Goal: Task Accomplishment & Management: Complete application form

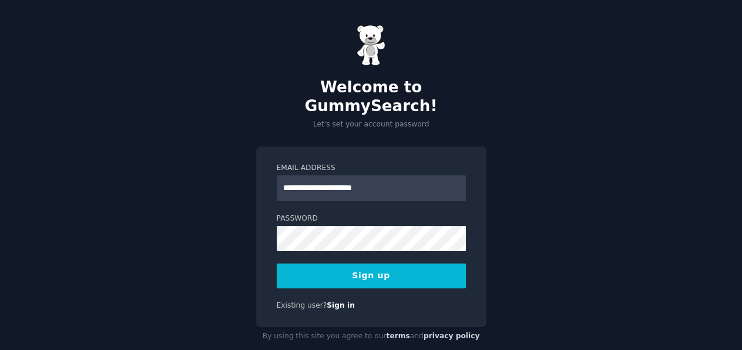
type input "**********"
click at [367, 263] on button "Sign up" at bounding box center [371, 275] width 189 height 25
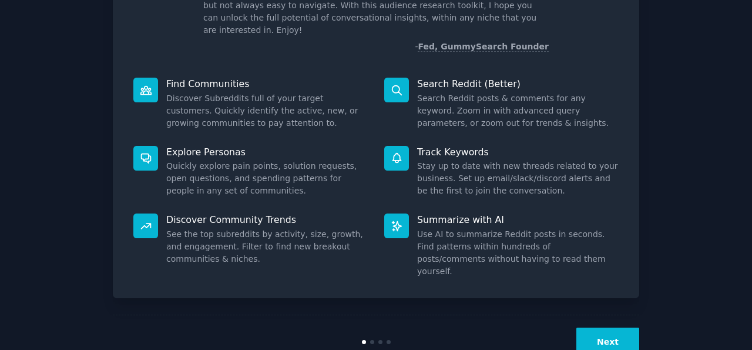
scroll to position [109, 0]
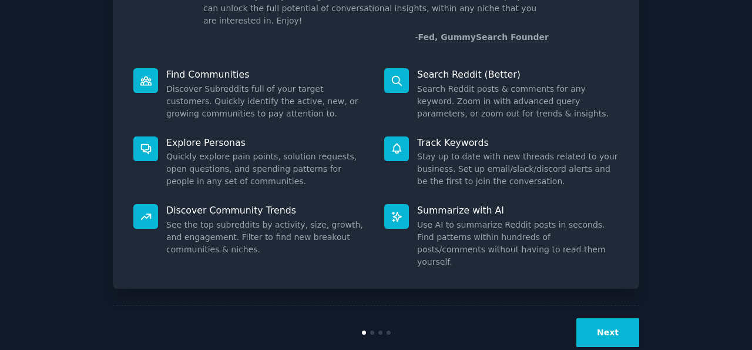
click at [606, 318] on button "Next" at bounding box center [607, 332] width 63 height 29
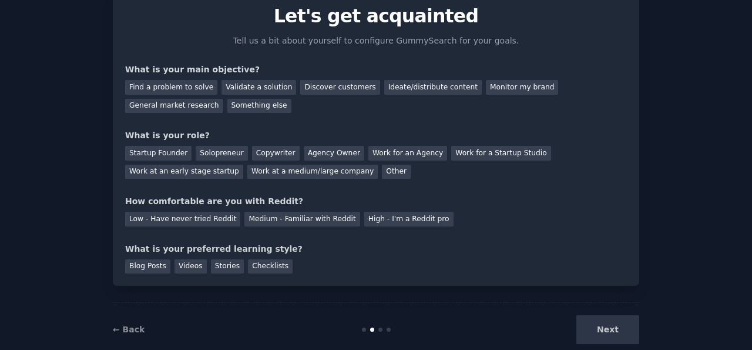
scroll to position [71, 0]
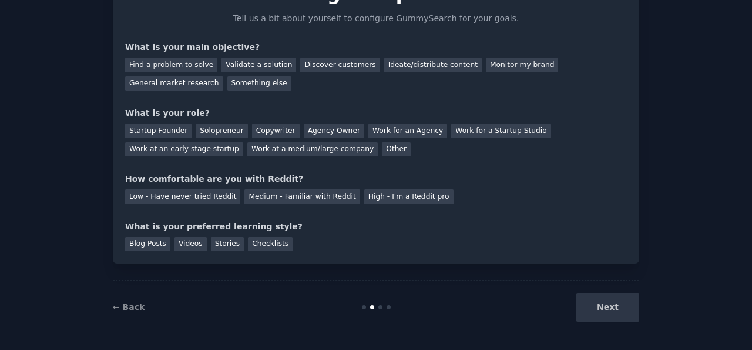
click at [606, 303] on div "Next" at bounding box center [552, 307] width 176 height 29
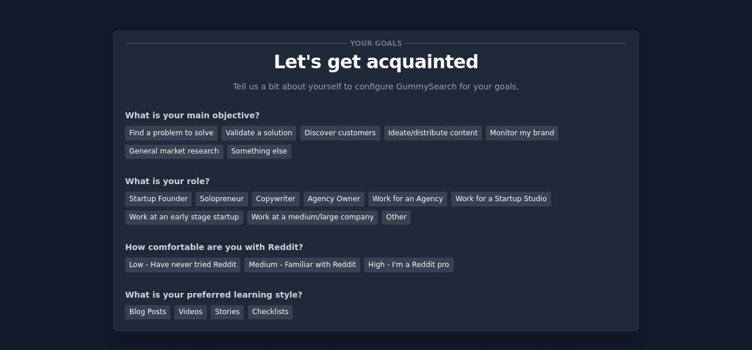
scroll to position [0, 0]
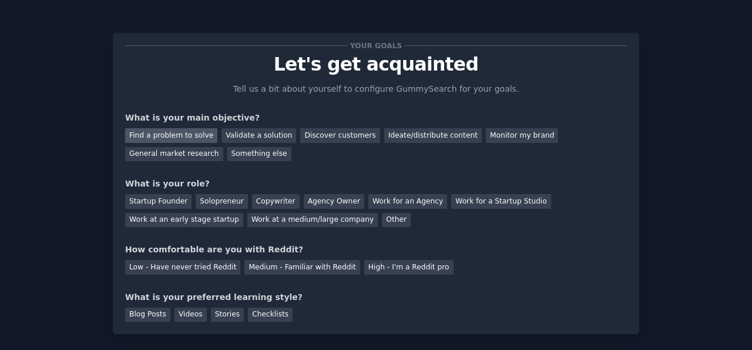
click at [185, 134] on div "Find a problem to solve" at bounding box center [171, 135] width 92 height 15
click at [254, 198] on div "Copywriter" at bounding box center [276, 201] width 48 height 15
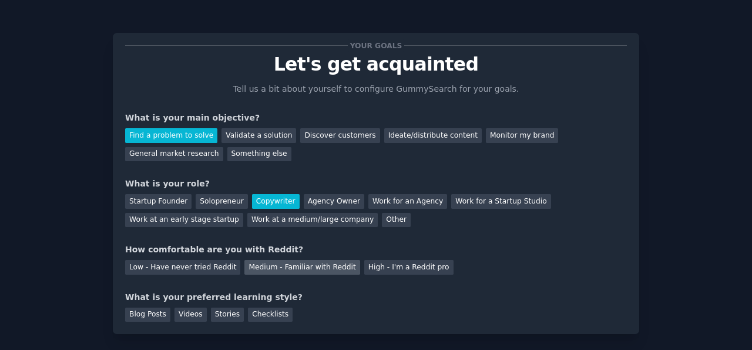
click at [254, 267] on div "Medium - Familiar with Reddit" at bounding box center [301, 267] width 115 height 15
click at [259, 310] on div "Checklists" at bounding box center [270, 314] width 45 height 15
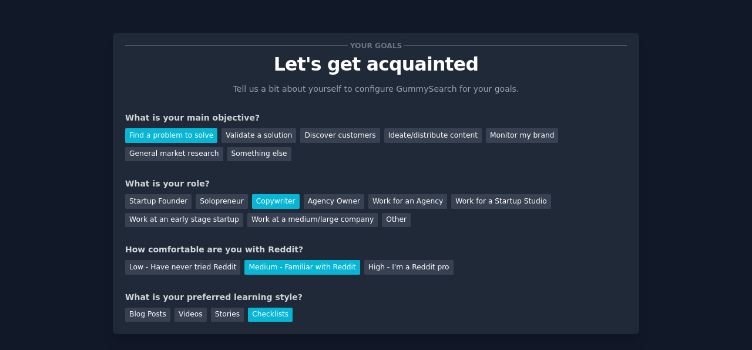
scroll to position [71, 0]
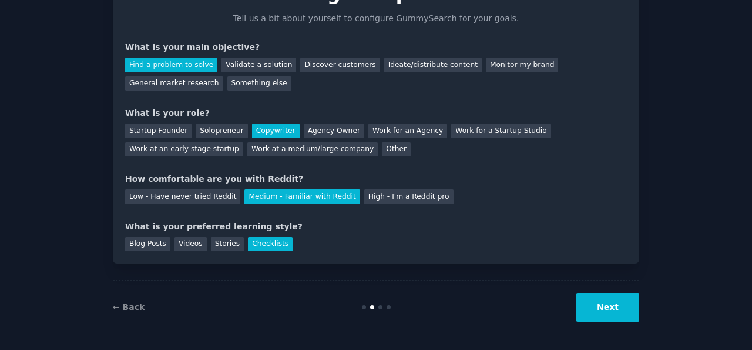
click at [578, 312] on button "Next" at bounding box center [607, 307] width 63 height 29
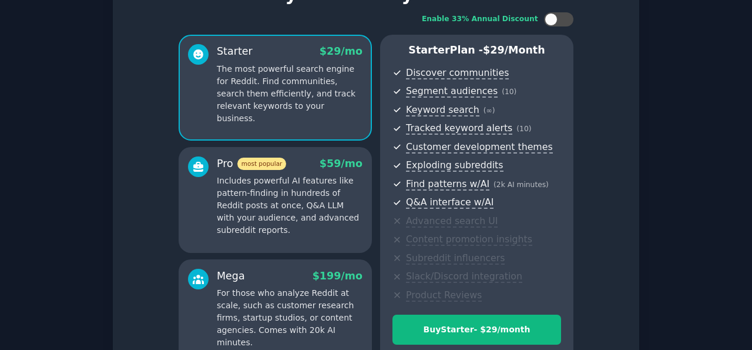
scroll to position [196, 0]
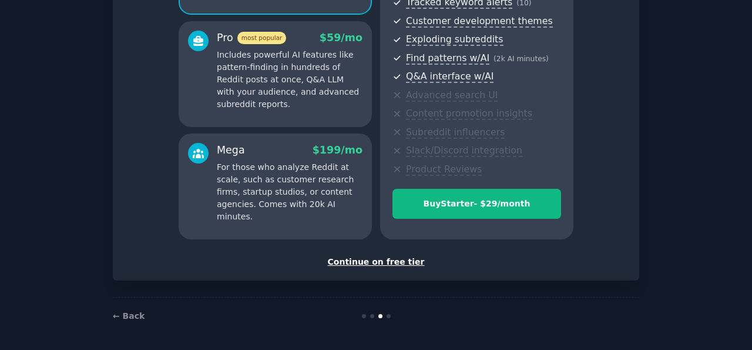
click at [366, 261] on div "Continue on free tier" at bounding box center [376, 262] width 502 height 12
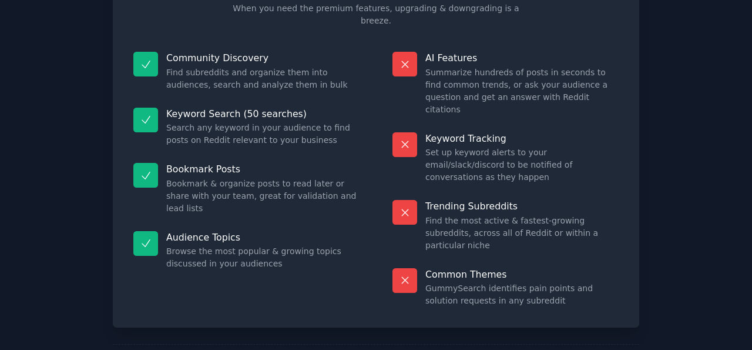
scroll to position [108, 0]
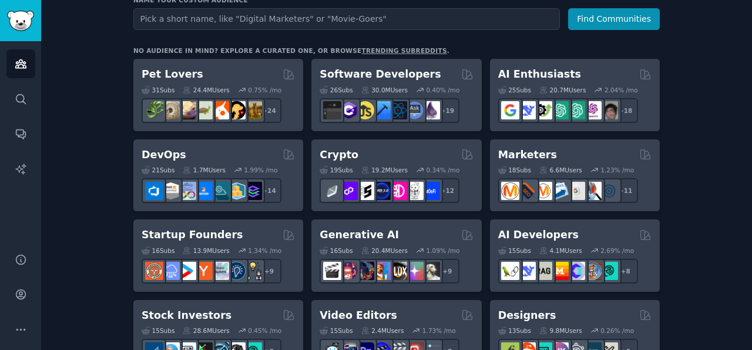
scroll to position [132, 0]
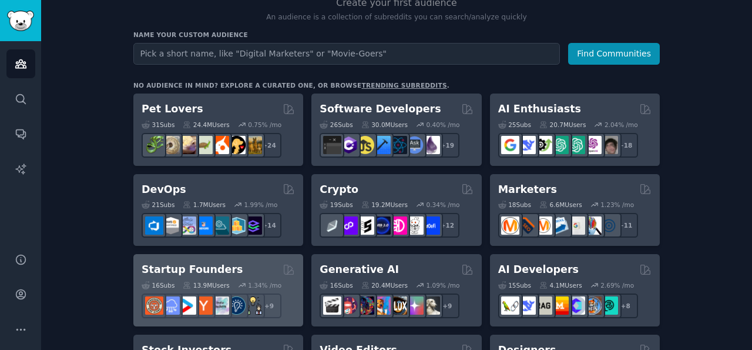
click at [162, 264] on h2 "Startup Founders" at bounding box center [192, 269] width 101 height 15
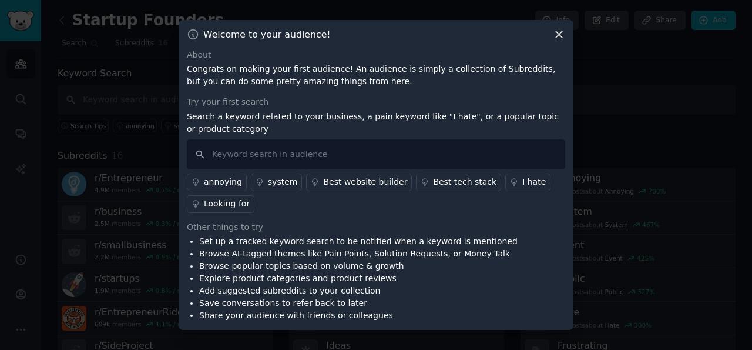
click at [558, 32] on icon at bounding box center [559, 34] width 12 height 12
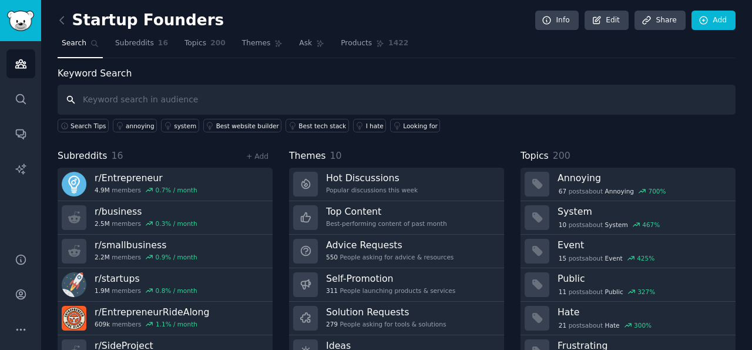
scroll to position [53, 0]
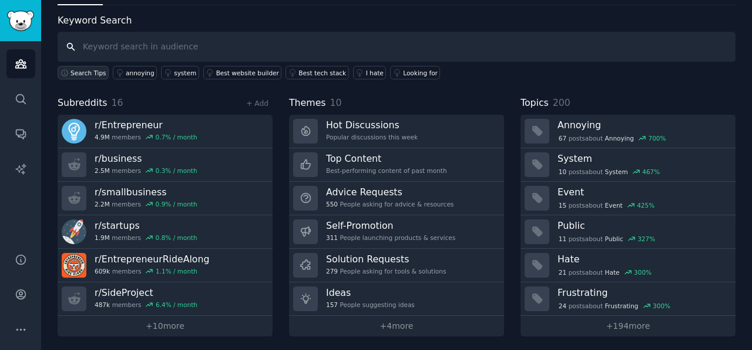
click at [71, 72] on span "Search Tips" at bounding box center [89, 73] width 36 height 8
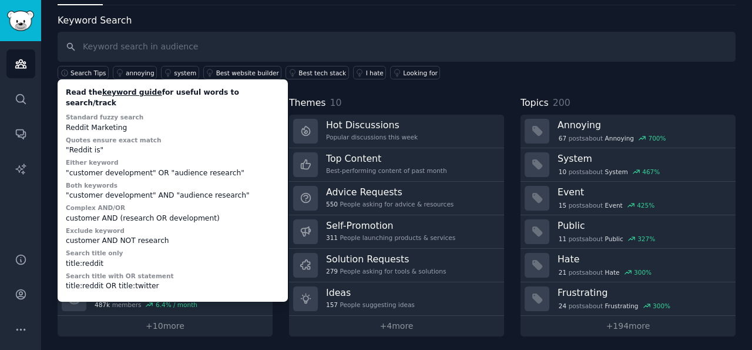
click at [365, 19] on div "Keyword Search Search Tips Read the keyword guide for useful words to search/tr…" at bounding box center [397, 47] width 678 height 66
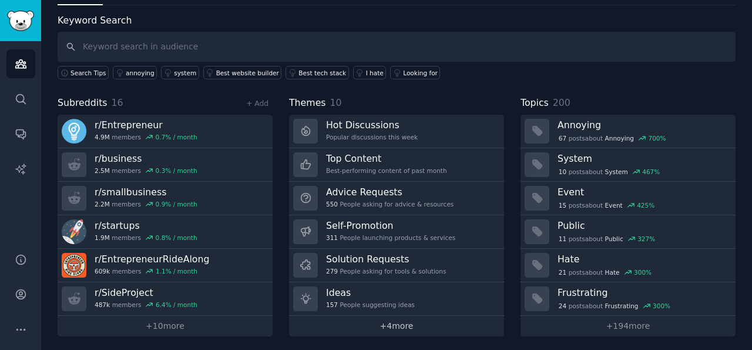
click at [405, 322] on link "+ 4 more" at bounding box center [396, 326] width 215 height 21
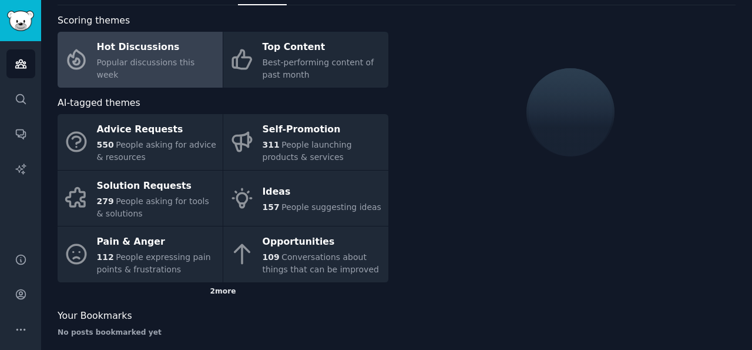
click at [217, 290] on div "2 more" at bounding box center [223, 291] width 331 height 19
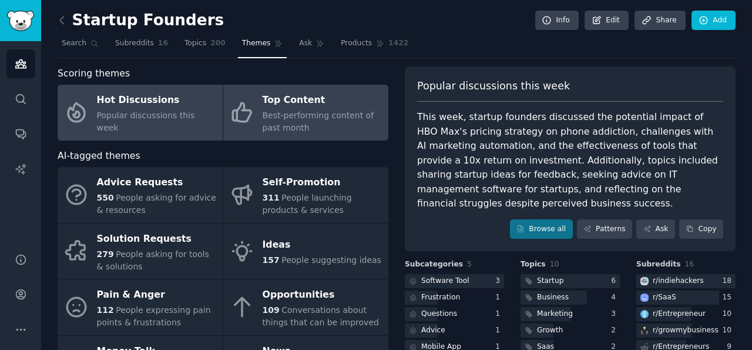
click at [300, 113] on span "Best-performing content of past month" at bounding box center [319, 121] width 112 height 22
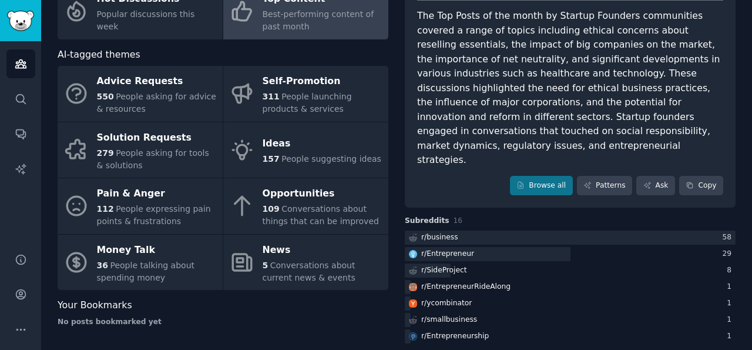
scroll to position [102, 0]
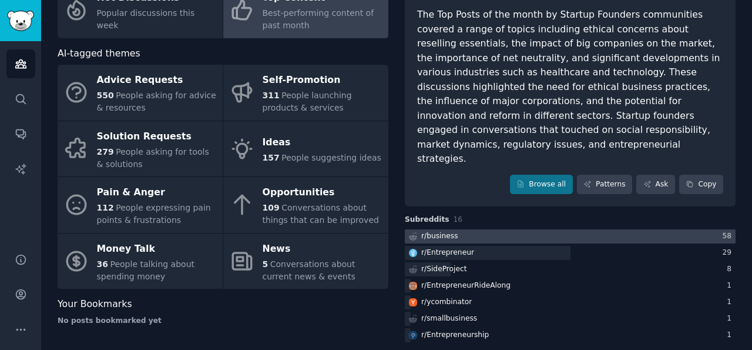
click at [447, 231] on div "r/ business" at bounding box center [439, 236] width 37 height 11
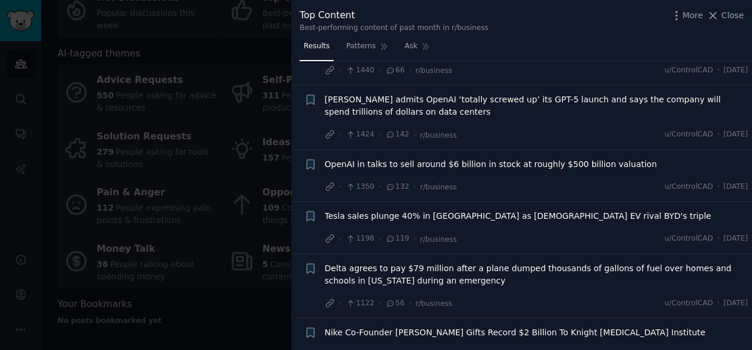
scroll to position [461, 0]
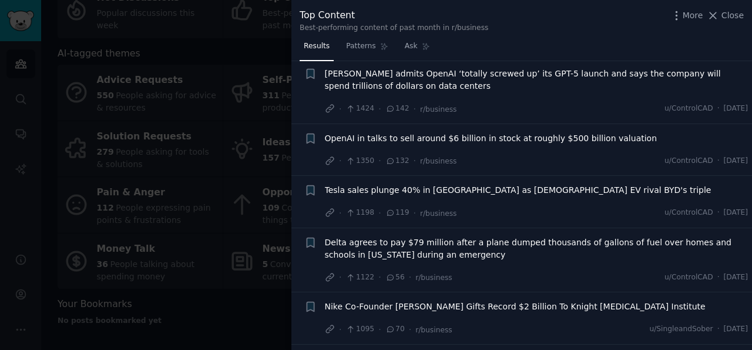
click at [204, 49] on div at bounding box center [376, 175] width 752 height 350
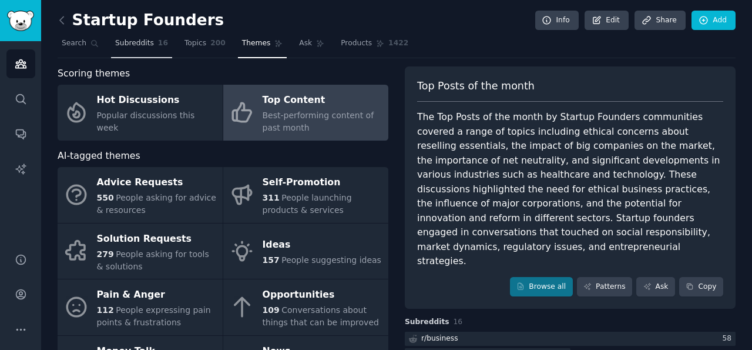
click at [132, 41] on span "Subreddits" at bounding box center [134, 43] width 39 height 11
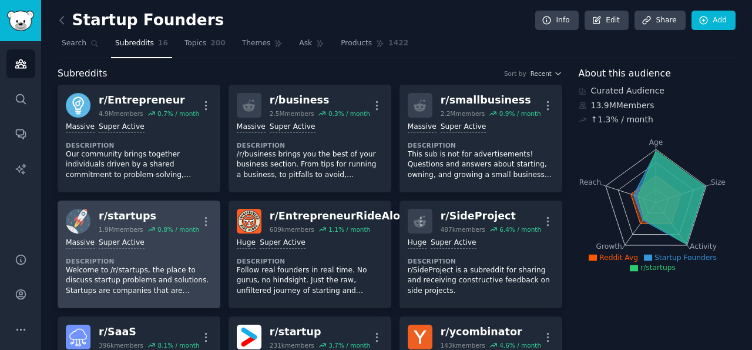
click at [123, 214] on div "r/ startups" at bounding box center [149, 216] width 100 height 15
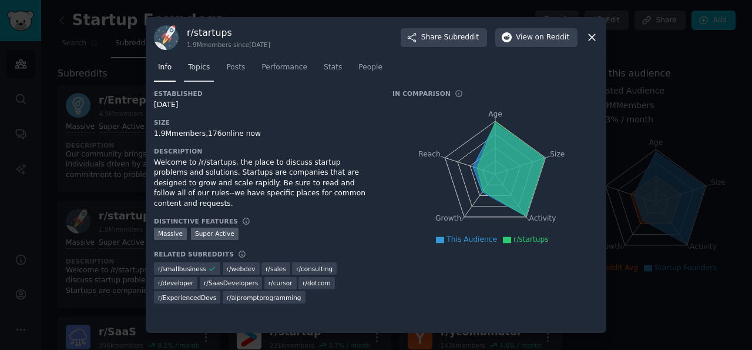
click at [200, 66] on span "Topics" at bounding box center [199, 67] width 22 height 11
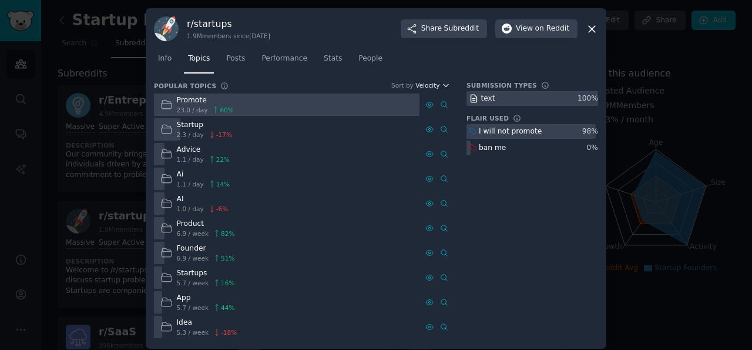
click at [442, 85] on icon "button" at bounding box center [446, 85] width 8 height 8
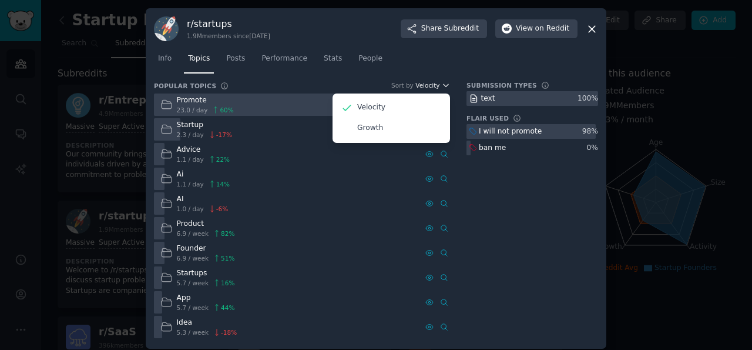
click at [442, 85] on icon "button" at bounding box center [446, 85] width 8 height 8
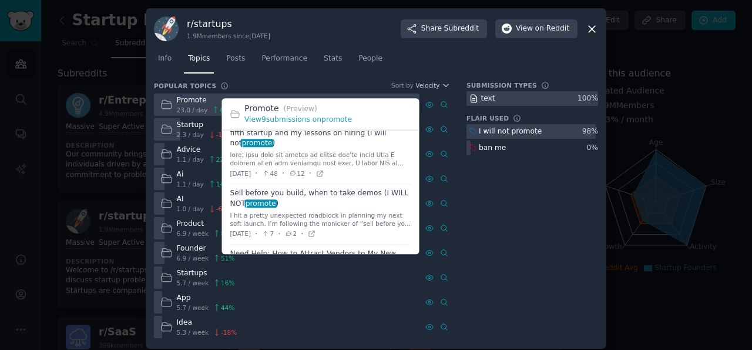
scroll to position [132, 0]
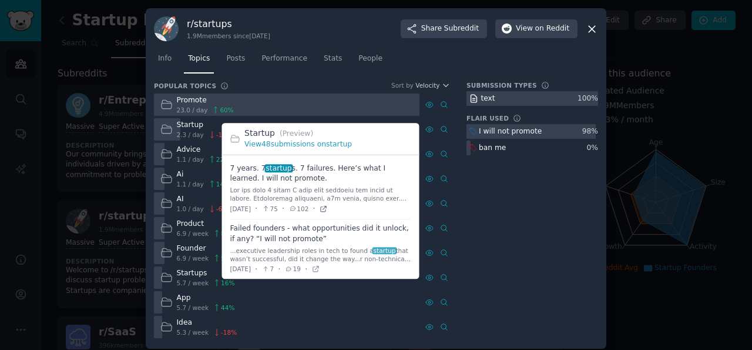
click at [326, 206] on icon at bounding box center [323, 208] width 5 height 5
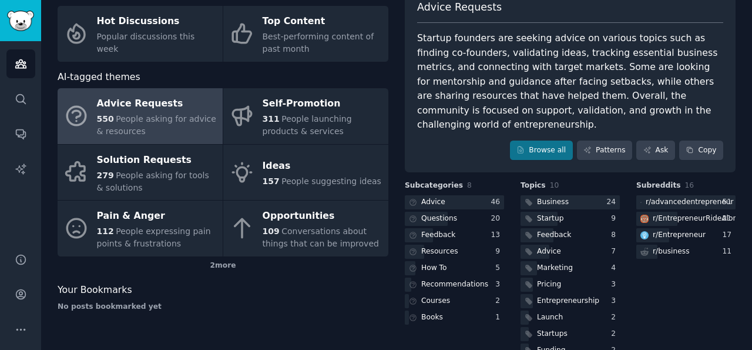
scroll to position [89, 0]
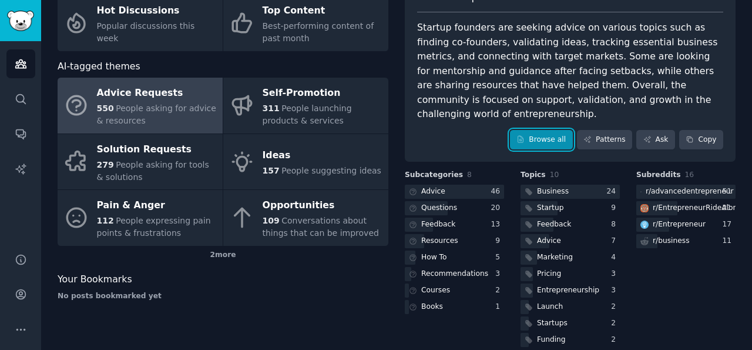
click at [543, 130] on link "Browse all" at bounding box center [541, 140] width 63 height 20
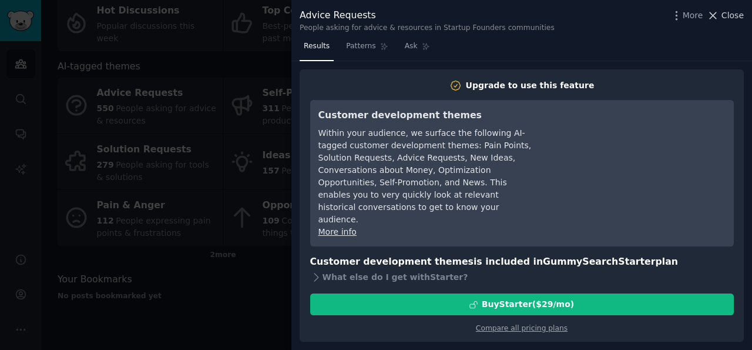
click at [723, 13] on button "Close" at bounding box center [725, 15] width 37 height 12
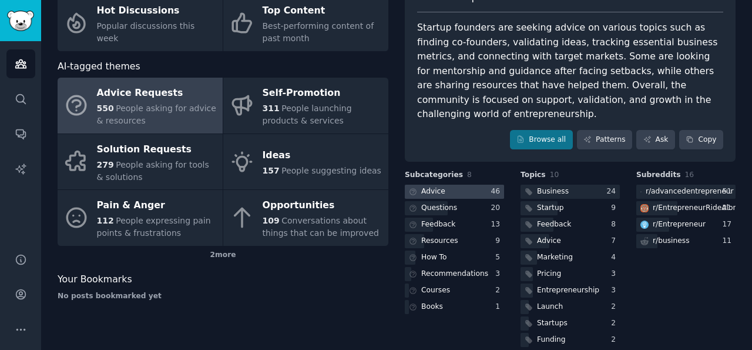
click at [430, 186] on div "Advice" at bounding box center [433, 191] width 24 height 11
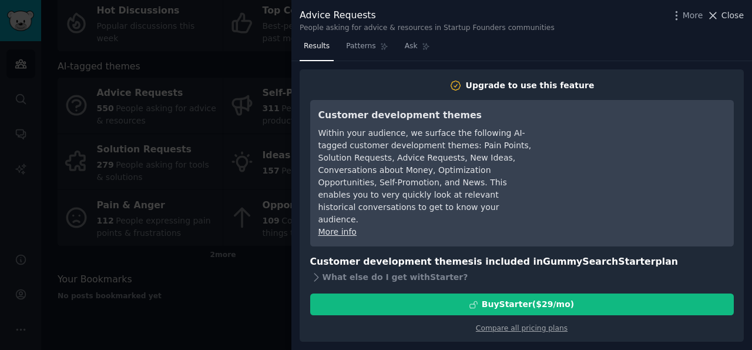
click at [719, 15] on icon at bounding box center [713, 15] width 12 height 12
